Goal: Information Seeking & Learning: Learn about a topic

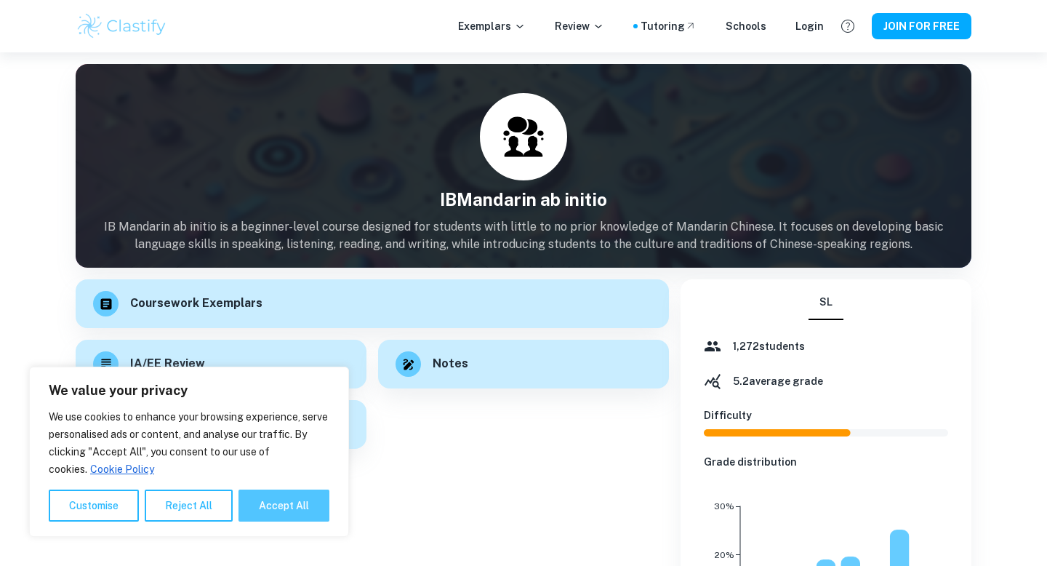
click at [285, 509] on button "Accept All" at bounding box center [283, 505] width 91 height 32
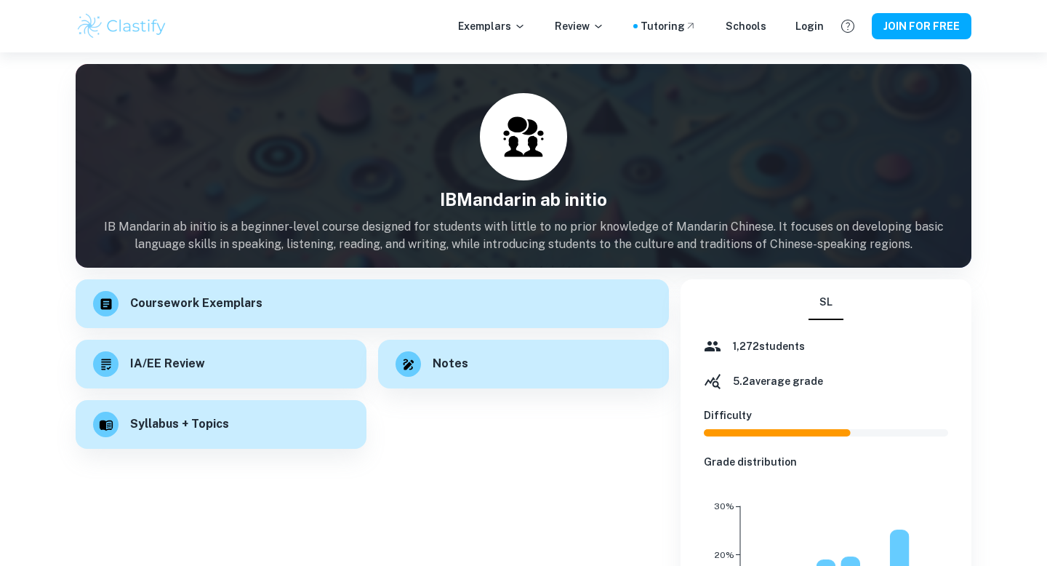
checkbox input "true"
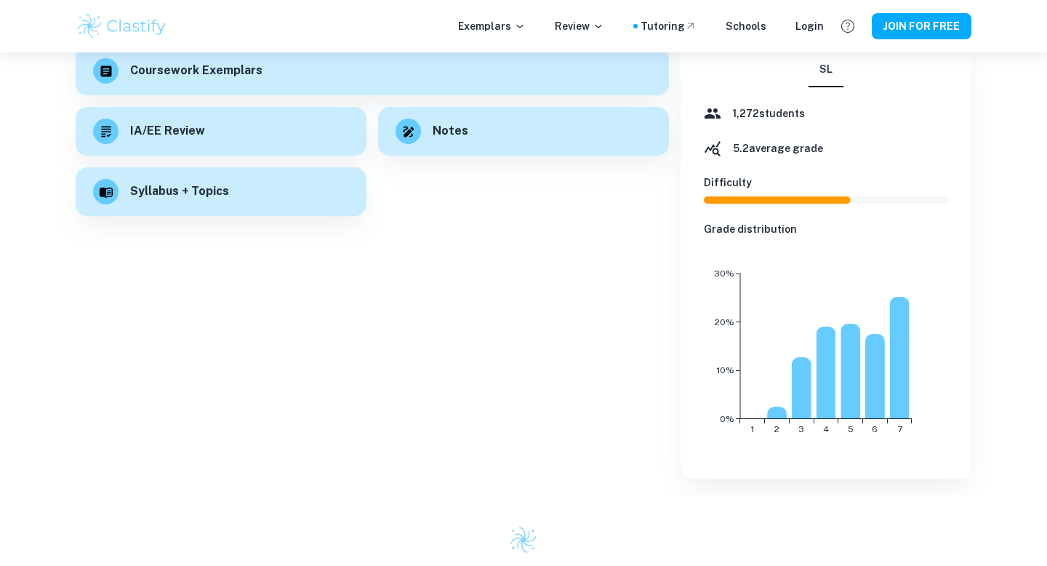
scroll to position [104, 0]
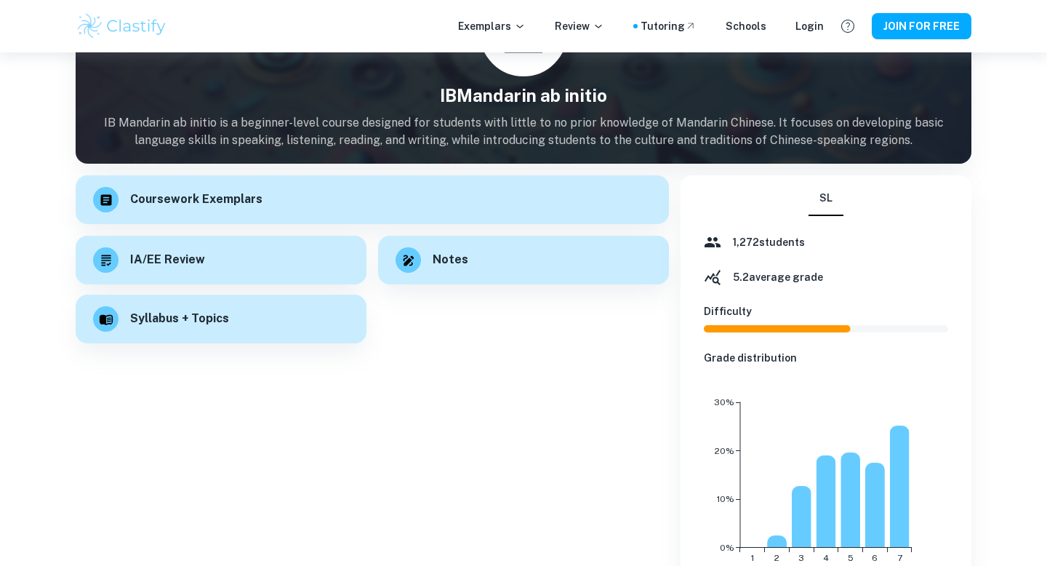
click at [270, 325] on div "Syllabus + Topics" at bounding box center [221, 318] width 291 height 49
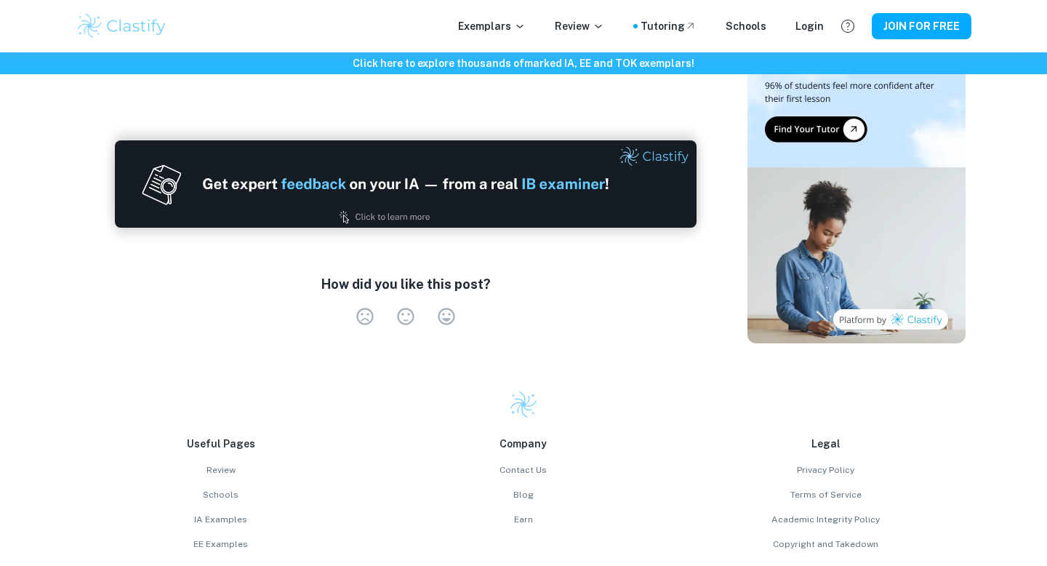
scroll to position [2335, 0]
